Goal: Task Accomplishment & Management: Complete application form

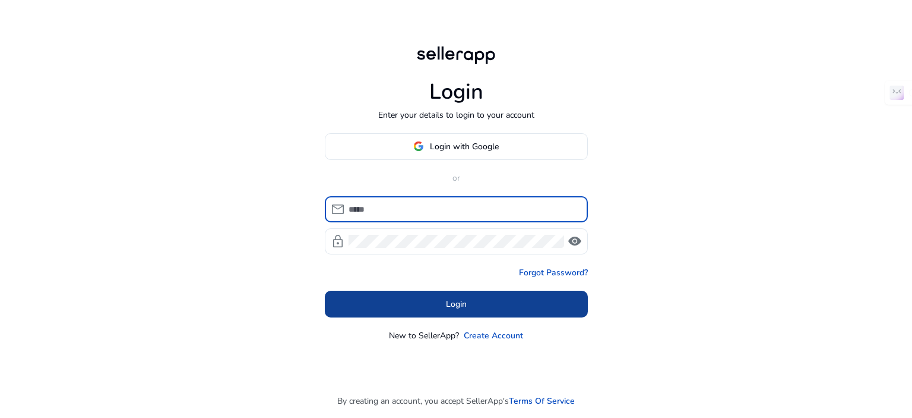
type input "**********"
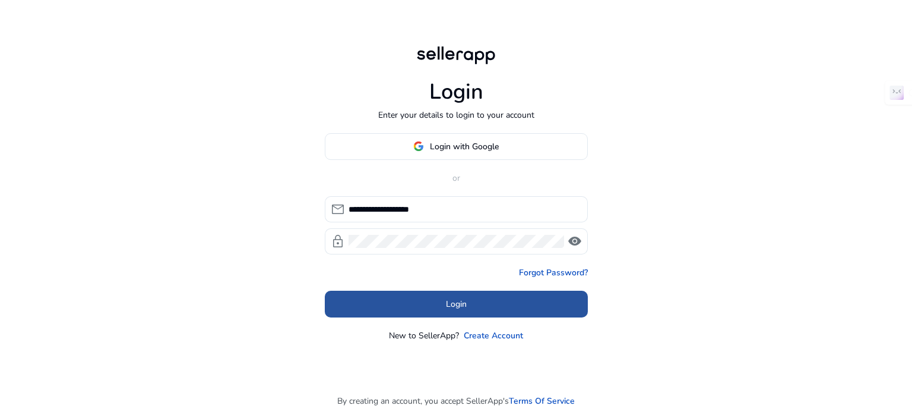
click at [460, 310] on span at bounding box center [456, 303] width 263 height 29
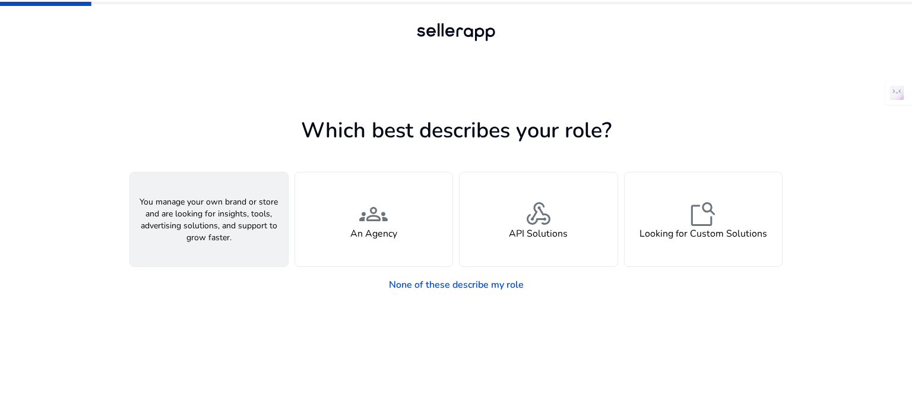
click at [244, 214] on div "person A Seller" at bounding box center [209, 219] width 158 height 94
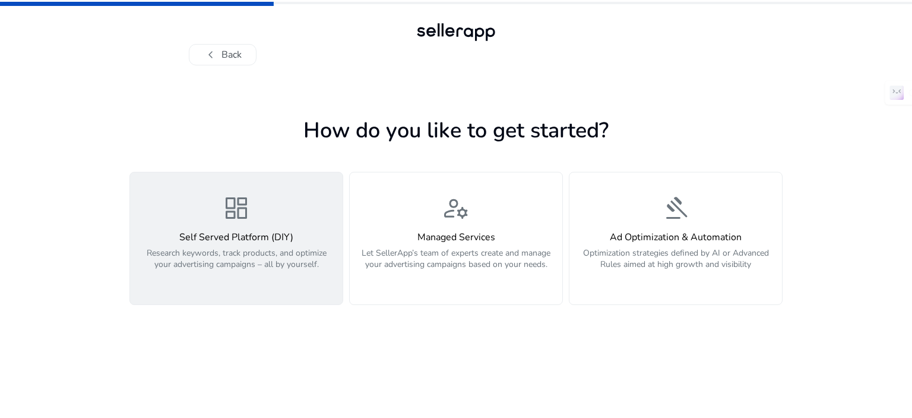
click at [292, 299] on button "dashboard Self Served Platform (DIY) Research keywords, track products, and opt…" at bounding box center [236, 238] width 214 height 133
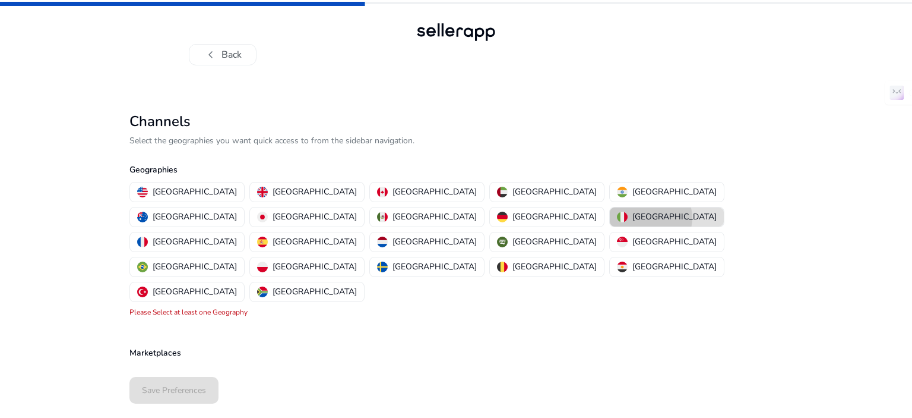
click at [610, 217] on button "Italy" at bounding box center [667, 216] width 114 height 19
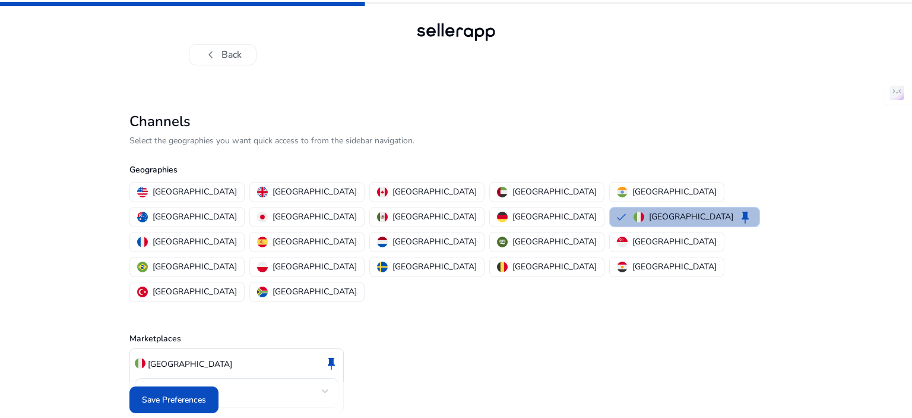
click at [170, 393] on span "Save Preferences" at bounding box center [174, 399] width 64 height 12
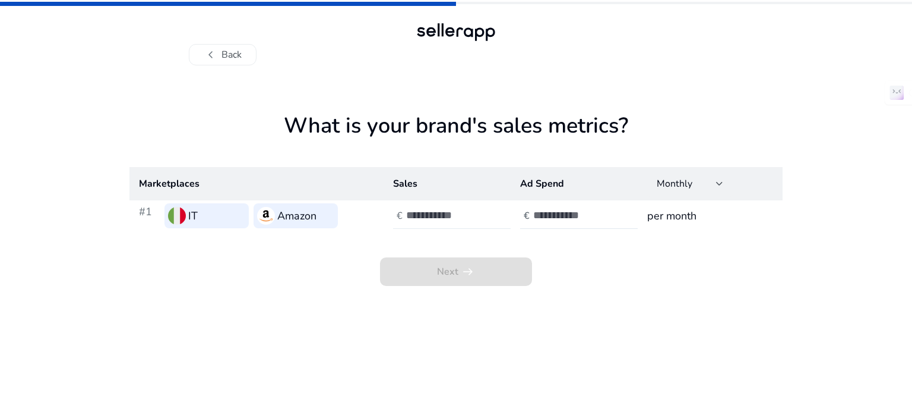
click at [462, 216] on input "number" at bounding box center [446, 214] width 80 height 13
click at [570, 249] on div "Next arrow_right_alt" at bounding box center [455, 258] width 653 height 55
click at [538, 216] on input "number" at bounding box center [573, 214] width 80 height 13
click at [439, 213] on input "number" at bounding box center [446, 214] width 80 height 13
type input "****"
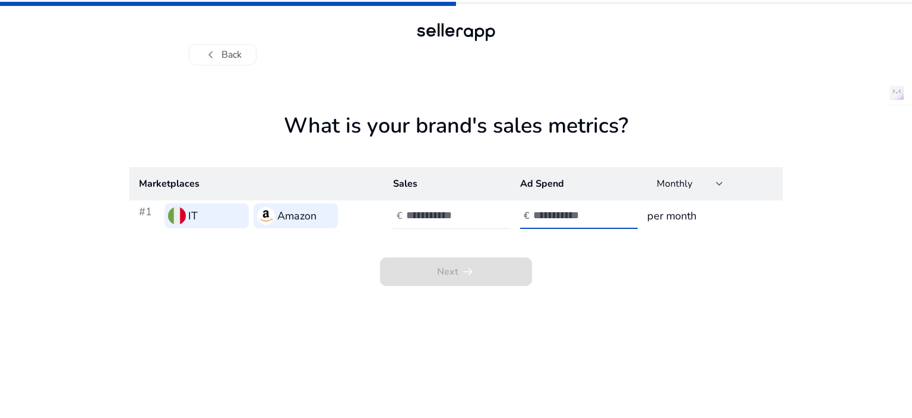
click at [583, 217] on div at bounding box center [586, 216] width 107 height 26
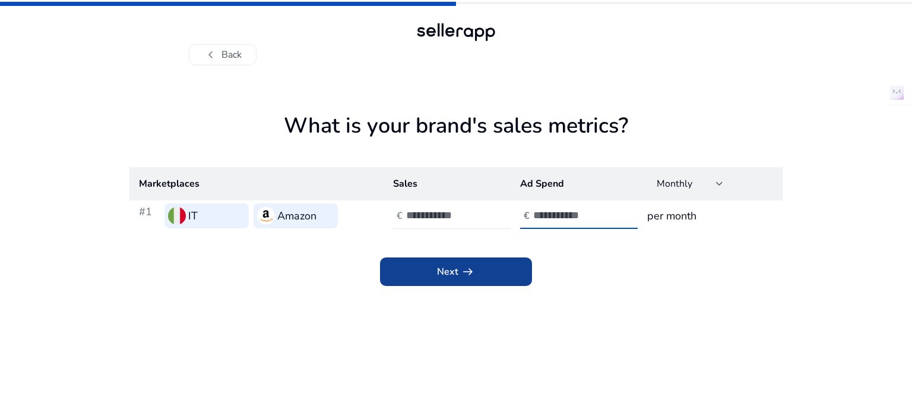
type input "*"
click at [437, 268] on button "Next arrow_right_alt" at bounding box center [456, 271] width 152 height 29
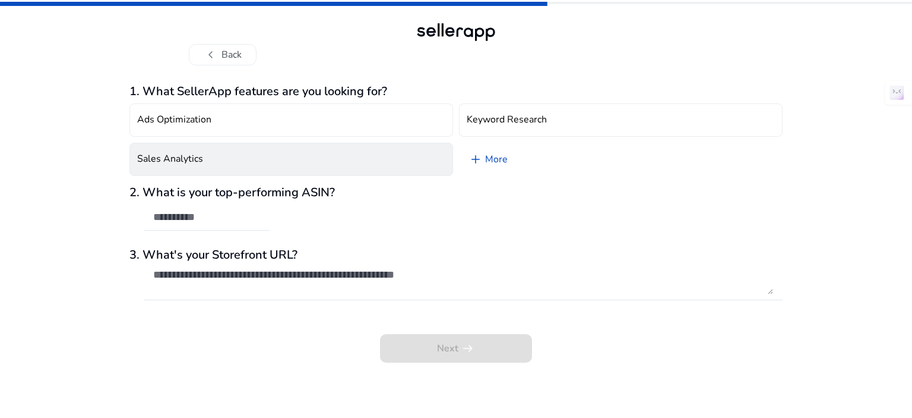
click at [327, 159] on button "Sales Analytics" at bounding box center [291, 159] width 324 height 33
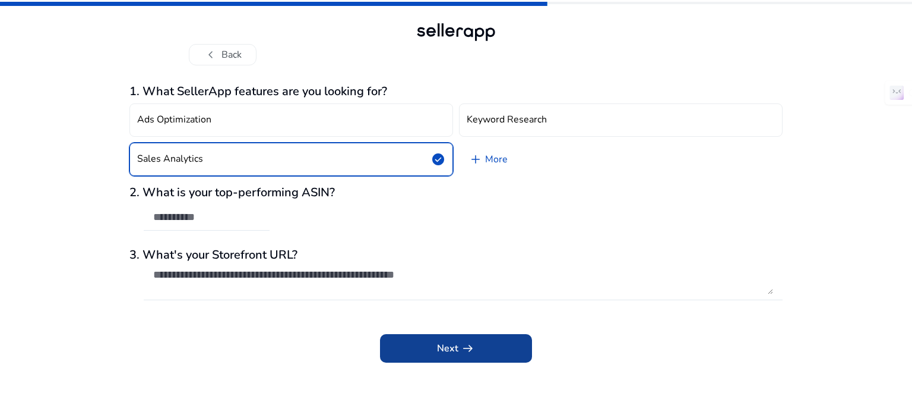
click at [465, 353] on span "arrow_right_alt" at bounding box center [468, 348] width 14 height 14
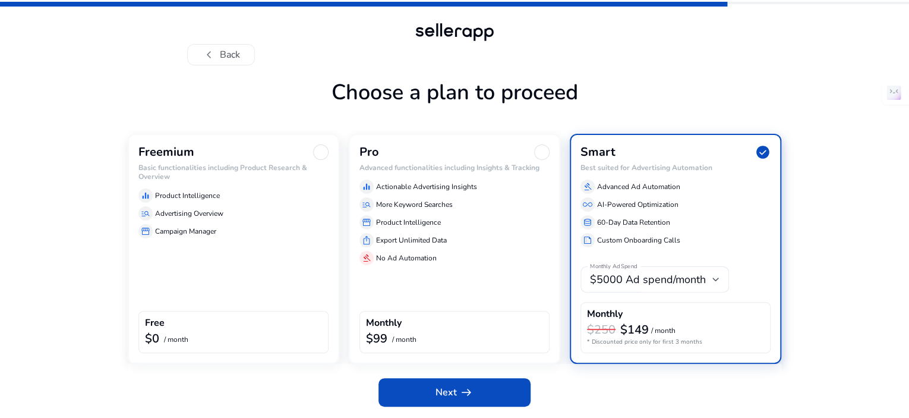
click at [286, 223] on div "equalizer Product Intelligence manage_search Advertising Overview storefront Ca…" at bounding box center [233, 211] width 190 height 55
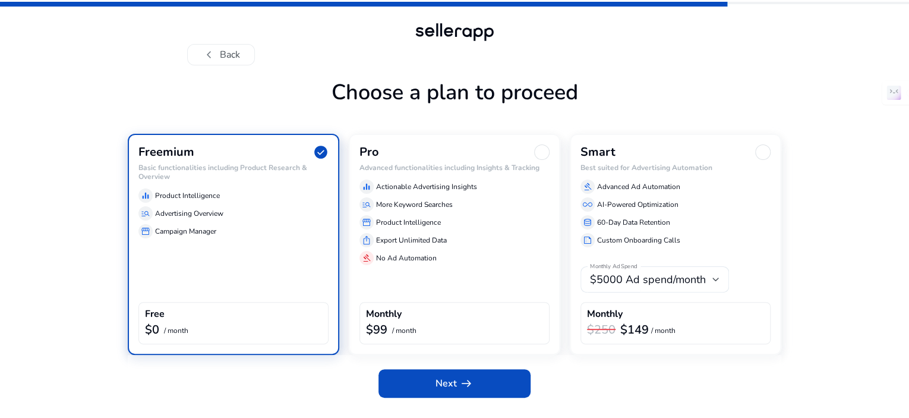
scroll to position [26, 0]
click at [447, 390] on span "Next arrow_right_alt" at bounding box center [454, 383] width 38 height 14
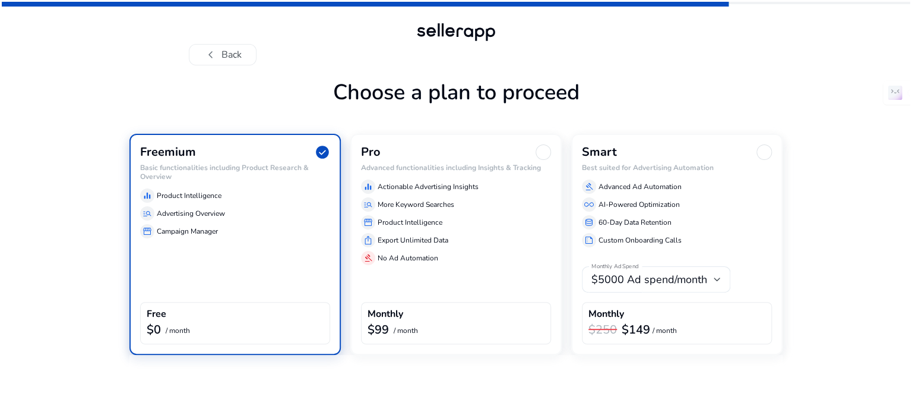
scroll to position [0, 0]
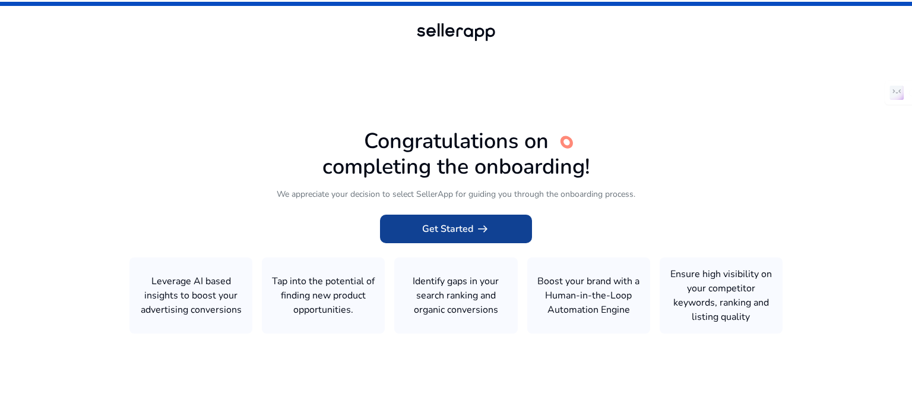
click at [433, 227] on span "Get Started arrow_right_alt" at bounding box center [456, 229] width 68 height 14
